Goal: Check status: Check status

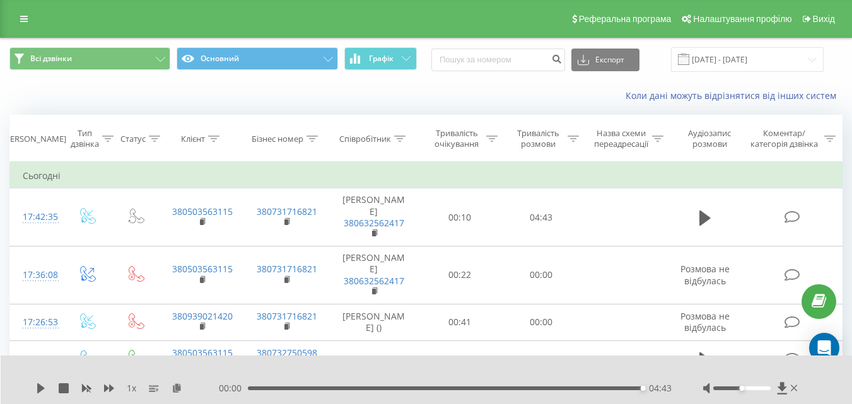
click at [689, 64] on span at bounding box center [683, 59] width 11 height 11
click at [689, 61] on span at bounding box center [683, 59] width 11 height 11
click at [723, 60] on input "15.08.2025 - 19.08.2025" at bounding box center [747, 59] width 153 height 25
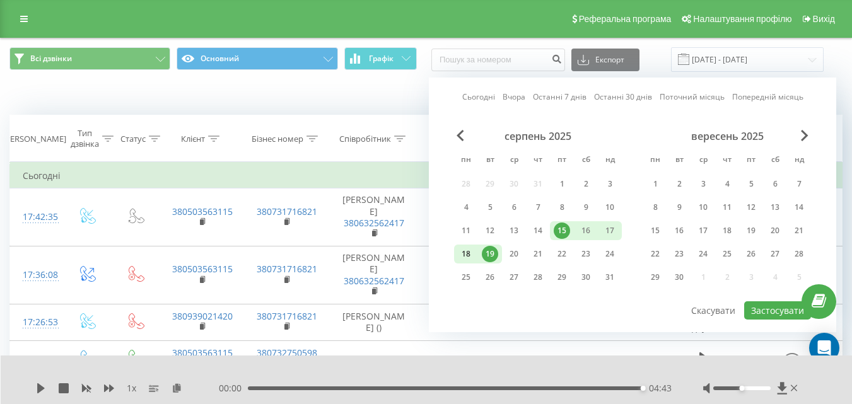
click at [461, 257] on div "18" at bounding box center [466, 254] width 16 height 16
click at [510, 257] on div "20" at bounding box center [514, 254] width 16 height 16
click at [772, 305] on button "Застосувати" at bounding box center [777, 311] width 67 height 18
type input "[DATE] - [DATE]"
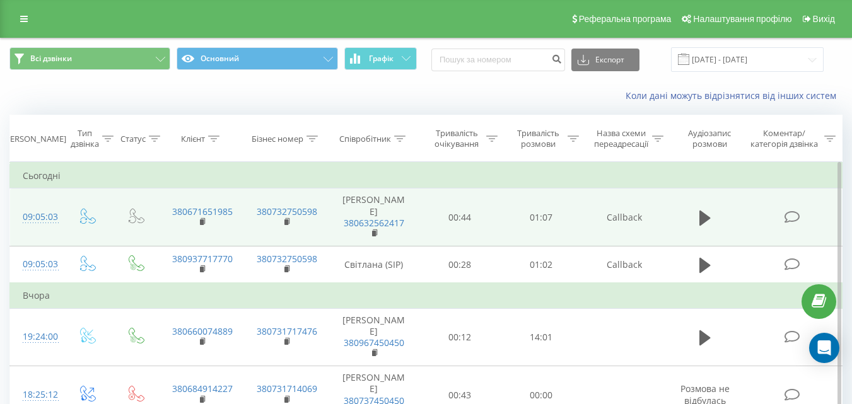
click at [703, 211] on icon at bounding box center [705, 218] width 11 height 15
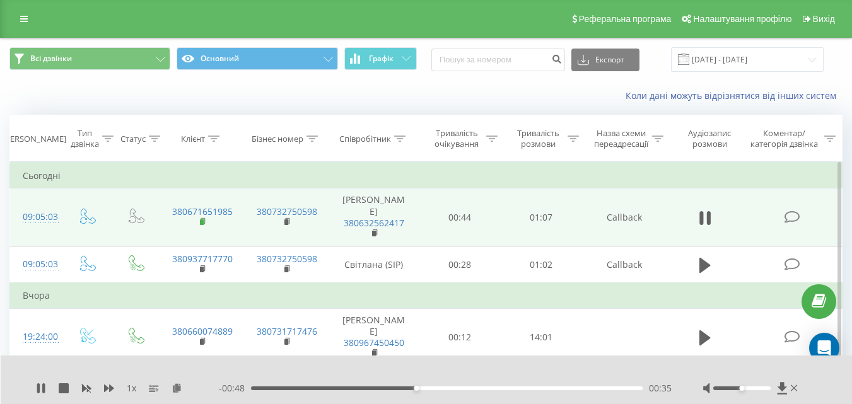
click at [203, 220] on rect at bounding box center [202, 223] width 4 height 6
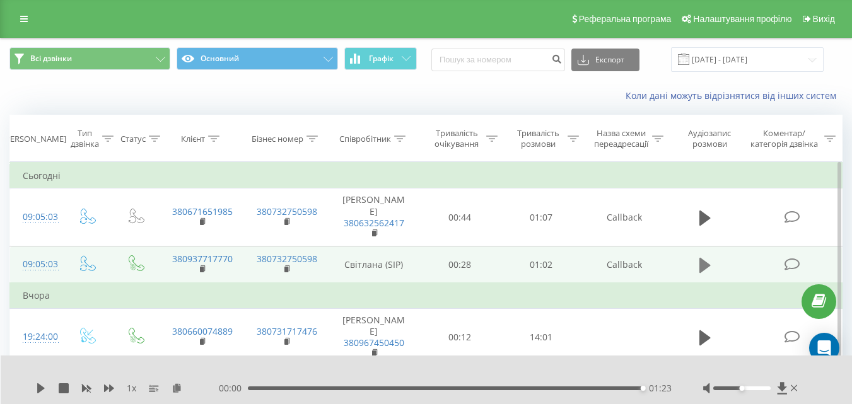
click at [701, 257] on icon at bounding box center [705, 264] width 11 height 15
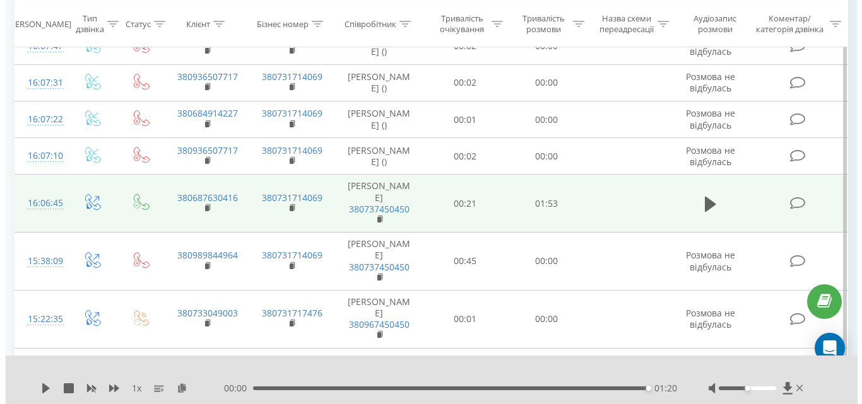
scroll to position [757, 0]
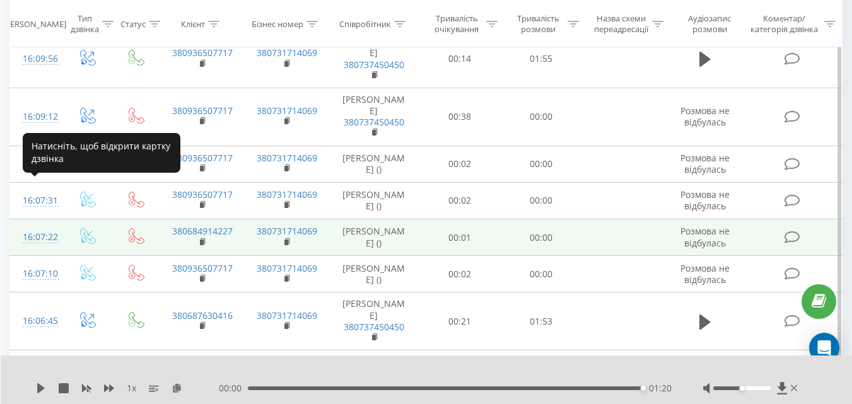
click at [40, 225] on div "16:07:22" at bounding box center [36, 237] width 26 height 25
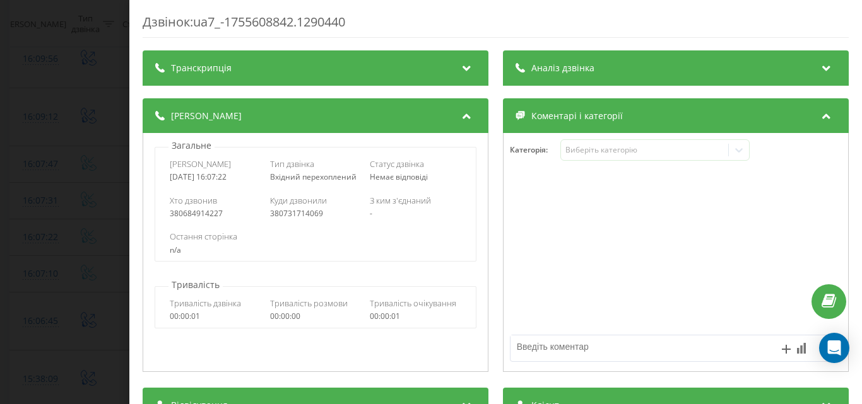
click at [112, 98] on div "Дзвінок : ua7_-1755608842.1290440 Транскрипція Для AI-аналізу майбутніх дзвінкі…" at bounding box center [431, 202] width 862 height 404
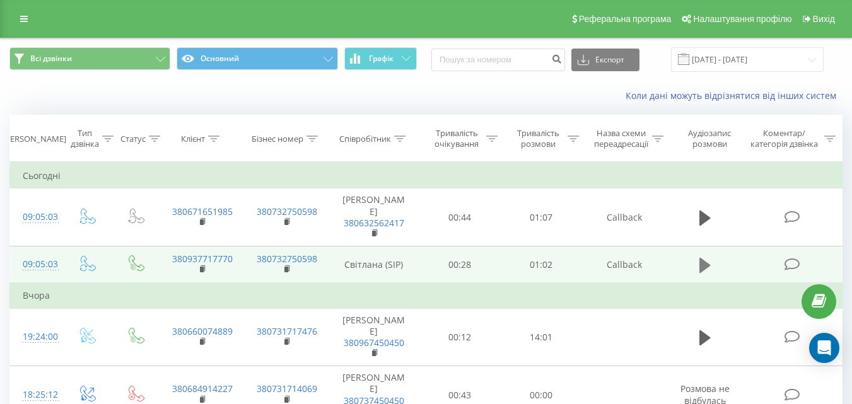
click at [706, 257] on icon at bounding box center [705, 264] width 11 height 15
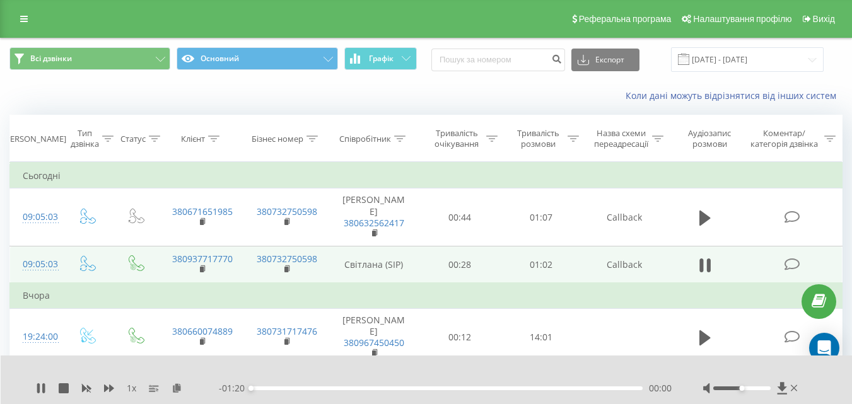
click at [304, 387] on div "00:00" at bounding box center [447, 389] width 392 height 4
click at [361, 394] on div "- 01:06 00:13 00:13" at bounding box center [445, 388] width 453 height 13
click at [341, 387] on div "00:18" at bounding box center [447, 389] width 392 height 4
click at [36, 385] on icon at bounding box center [41, 389] width 10 height 10
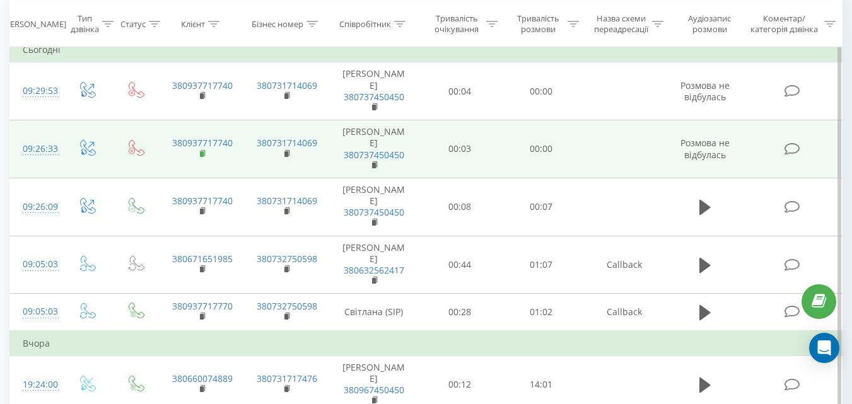
click at [201, 151] on rect at bounding box center [202, 154] width 4 height 6
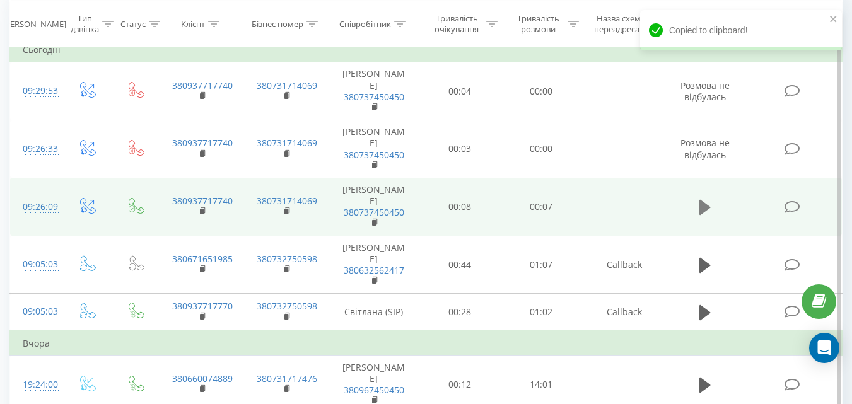
click at [705, 208] on icon at bounding box center [705, 207] width 11 height 15
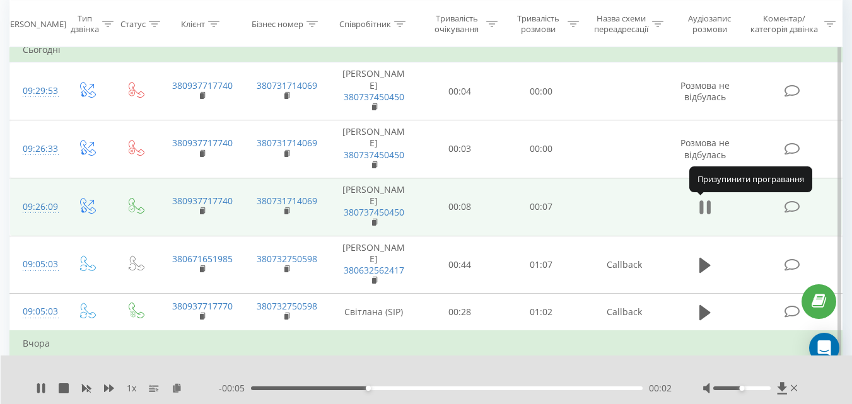
click at [707, 209] on icon at bounding box center [705, 208] width 11 height 18
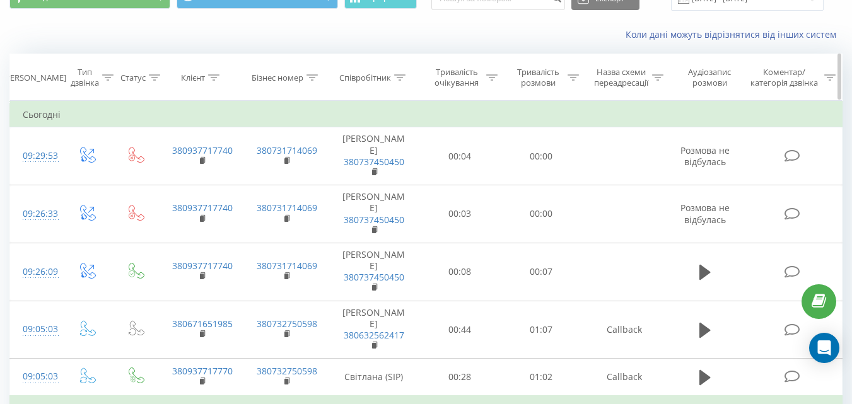
scroll to position [126, 0]
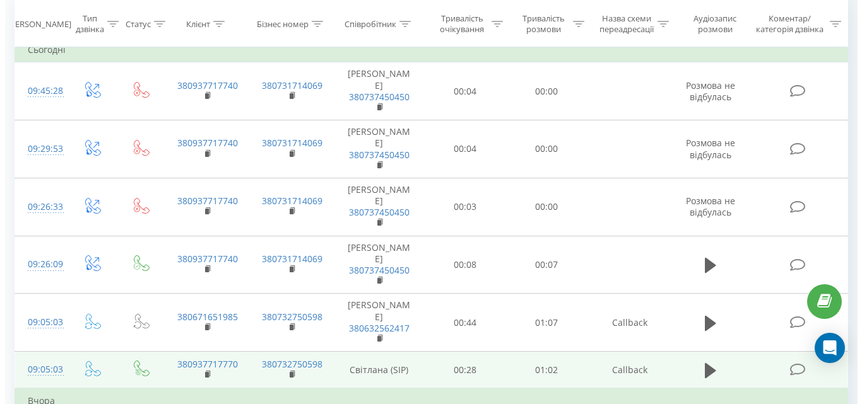
scroll to position [189, 0]
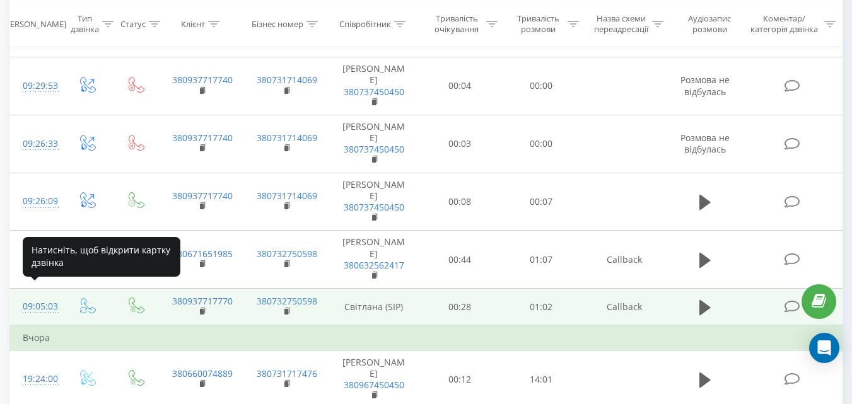
click at [42, 298] on div "09:05:03" at bounding box center [36, 307] width 26 height 25
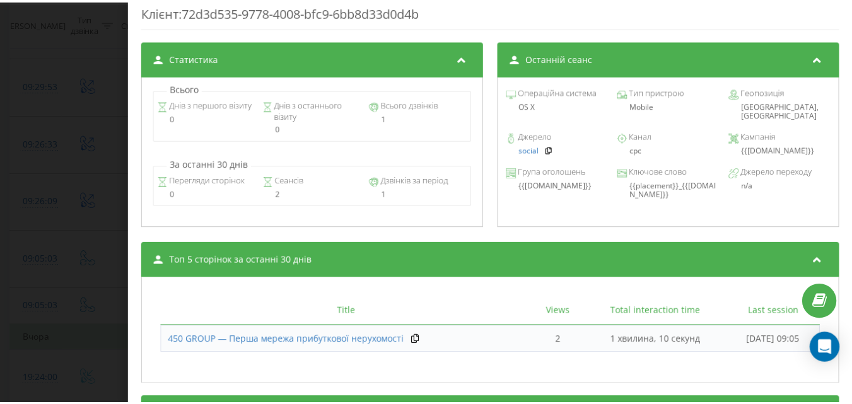
scroll to position [442, 0]
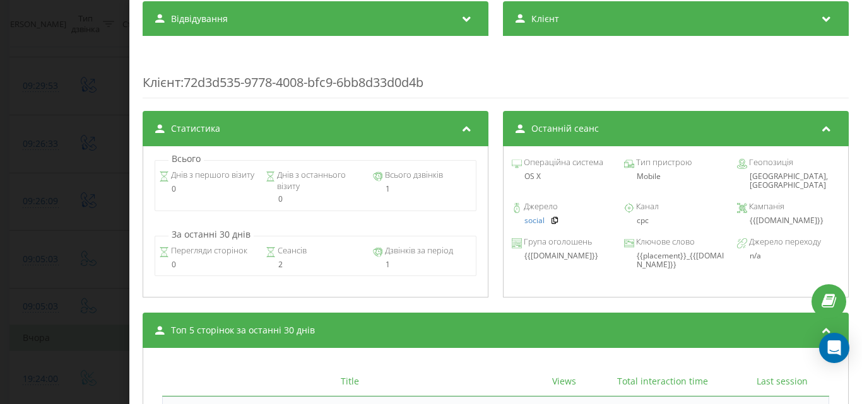
click at [88, 136] on div "Дзвінок : ua13_-1755669903.1332523 1 x - 01:20 00:00 00:00 Транскрипція 00:00 А…" at bounding box center [431, 202] width 862 height 404
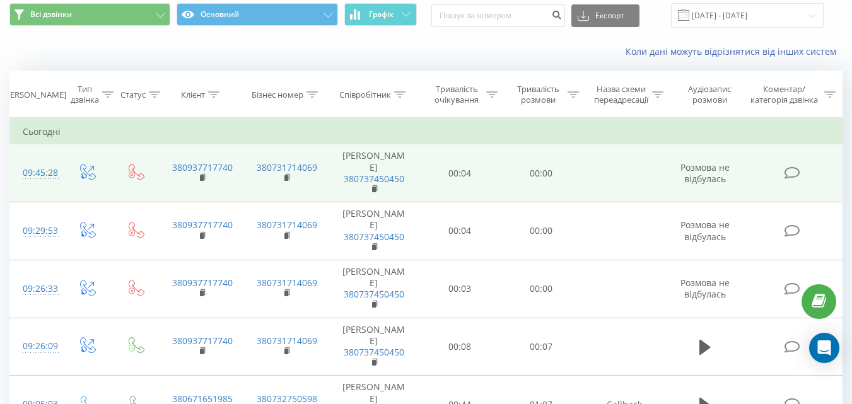
scroll to position [63, 0]
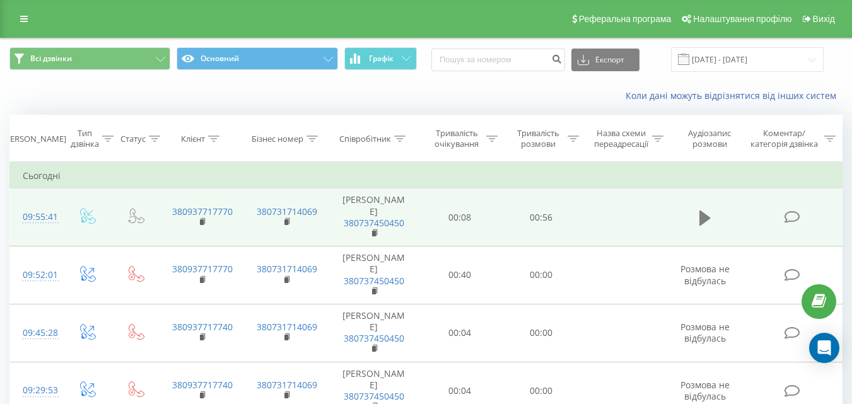
click at [701, 221] on icon at bounding box center [705, 218] width 11 height 15
